Goal: Transaction & Acquisition: Purchase product/service

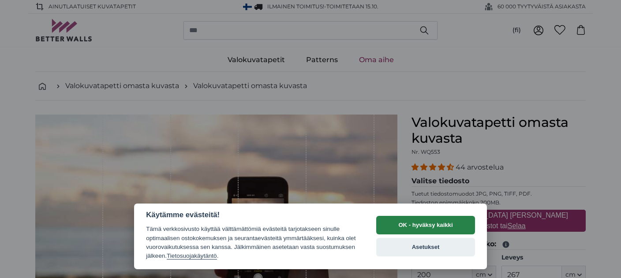
click at [428, 225] on button "OK - hyväksy kaikki" at bounding box center [425, 225] width 99 height 19
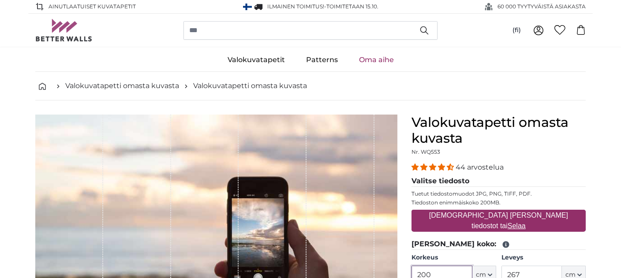
scroll to position [162, 0]
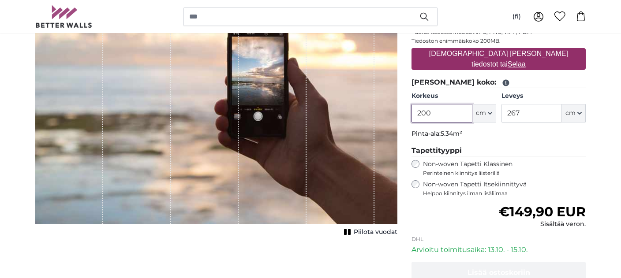
drag, startPoint x: 435, startPoint y: 138, endPoint x: 424, endPoint y: 139, distance: 11.5
click at [424, 123] on input "200" at bounding box center [442, 113] width 60 height 19
type input "220"
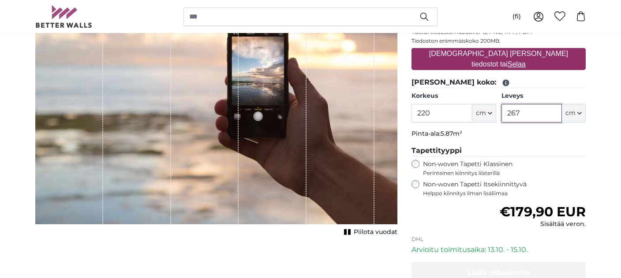
drag, startPoint x: 526, startPoint y: 138, endPoint x: 516, endPoint y: 137, distance: 10.7
click at [516, 123] on input "267" at bounding box center [532, 113] width 60 height 19
type input "200"
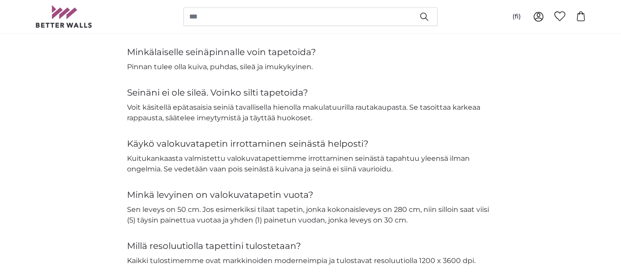
scroll to position [1439, 0]
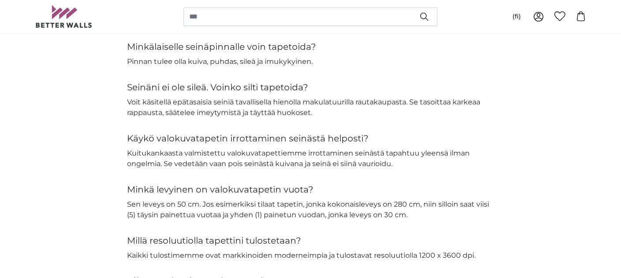
click at [259, 25] on link "Täältä löydät yksityiskohtaiset asennusohjeet." at bounding box center [207, 21] width 161 height 8
